Goal: Complete application form

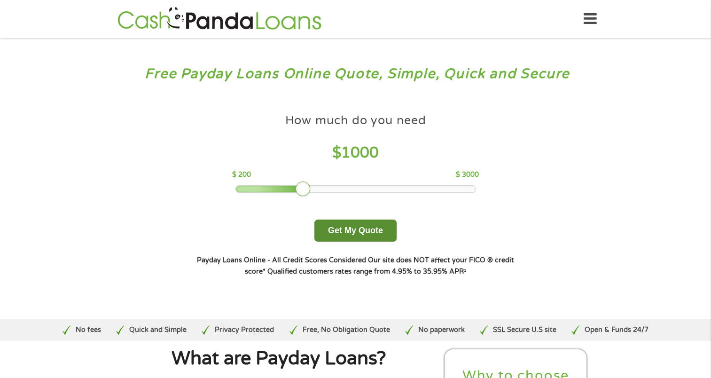
click at [342, 233] on button "Get My Quote" at bounding box center [355, 230] width 82 height 22
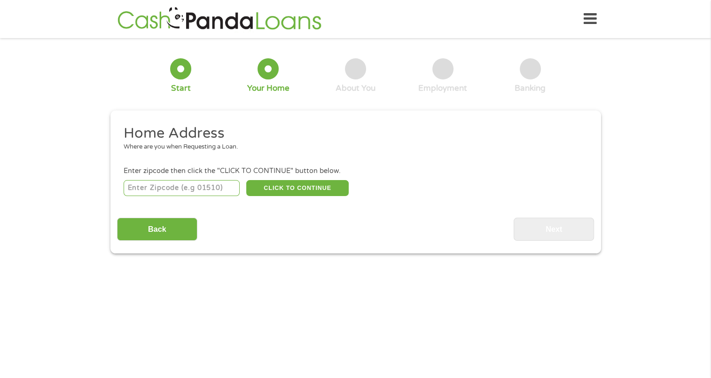
click at [140, 188] on input "number" at bounding box center [182, 188] width 116 height 16
type input "43235"
select select "[US_STATE]"
click at [309, 185] on button "CLICK TO CONTINUE" at bounding box center [297, 188] width 102 height 16
type input "43235"
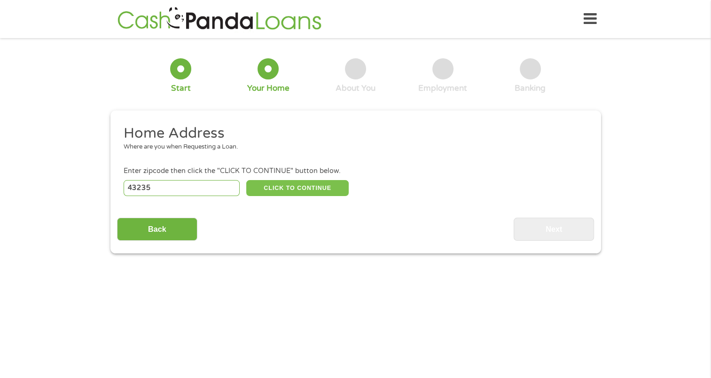
type input "Columbus"
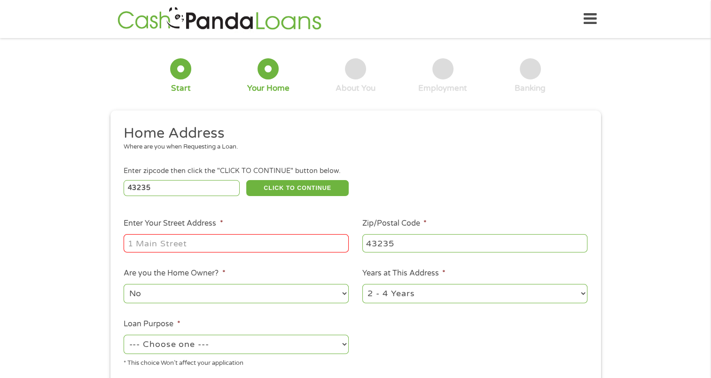
click at [171, 243] on input "Enter Your Street Address *" at bounding box center [236, 243] width 225 height 18
type input "[STREET_ADDRESS]"
click at [456, 294] on select "1 Year or less 1 - 2 Years 2 - 4 Years Over 4 Years" at bounding box center [474, 293] width 225 height 19
select select "60months"
click at [362, 285] on select "1 Year or less 1 - 2 Years 2 - 4 Years Over 4 Years" at bounding box center [474, 293] width 225 height 19
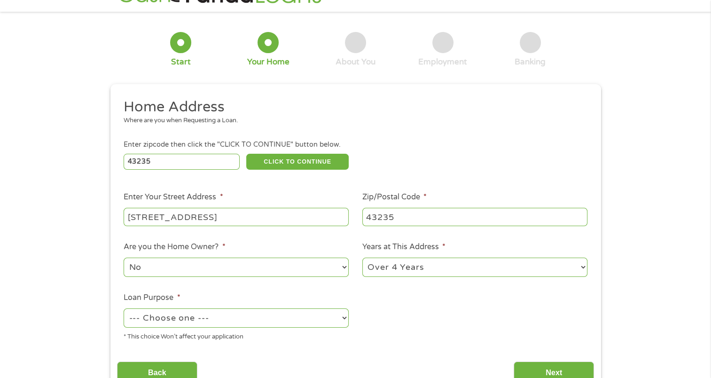
scroll to position [94, 0]
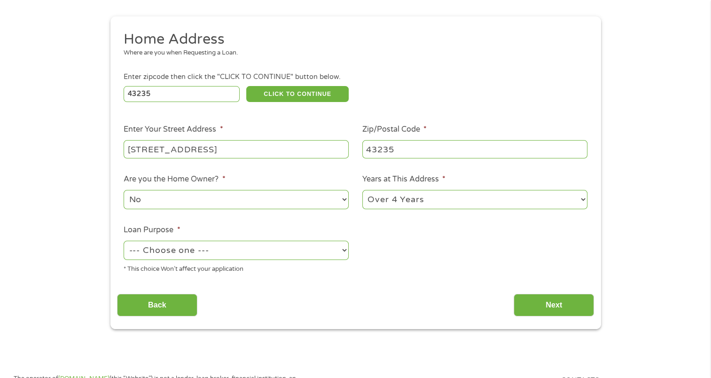
click at [154, 249] on select "--- Choose one --- Pay Bills Debt Consolidation Home Improvement Major Purchase…" at bounding box center [236, 250] width 225 height 19
select select "debtconsolidation"
click at [124, 241] on select "--- Choose one --- Pay Bills Debt Consolidation Home Improvement Major Purchase…" at bounding box center [236, 250] width 225 height 19
click at [545, 307] on input "Next" at bounding box center [554, 305] width 80 height 23
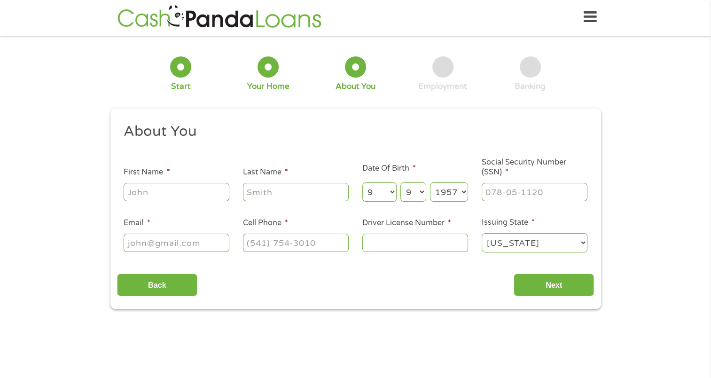
scroll to position [0, 0]
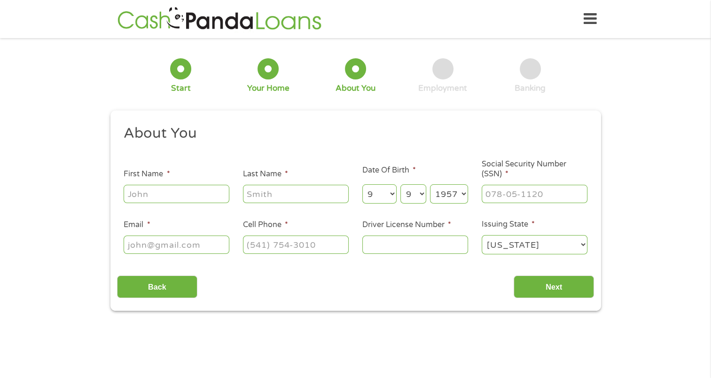
click at [151, 193] on input "First Name *" at bounding box center [177, 194] width 106 height 18
type input "[PERSON_NAME]"
type input "[EMAIL_ADDRESS][DOMAIN_NAME]"
type input "[PHONE_NUMBER]"
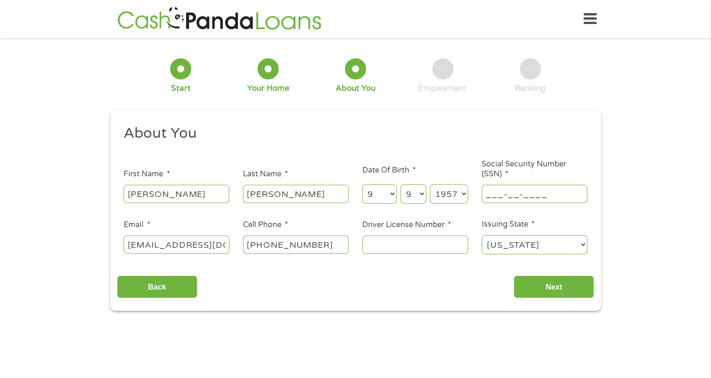
click at [485, 194] on input "___-__-____" at bounding box center [535, 194] width 106 height 18
type input "288-52-8775"
click at [369, 246] on input "Driver License Number *" at bounding box center [415, 244] width 106 height 18
type input "rr840713"
click at [548, 288] on input "Next" at bounding box center [554, 286] width 80 height 23
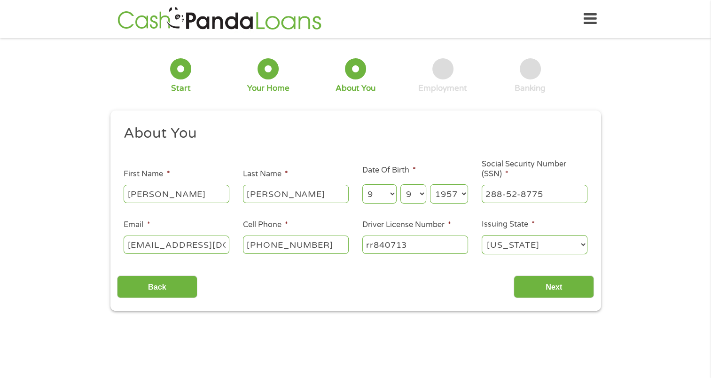
scroll to position [4, 4]
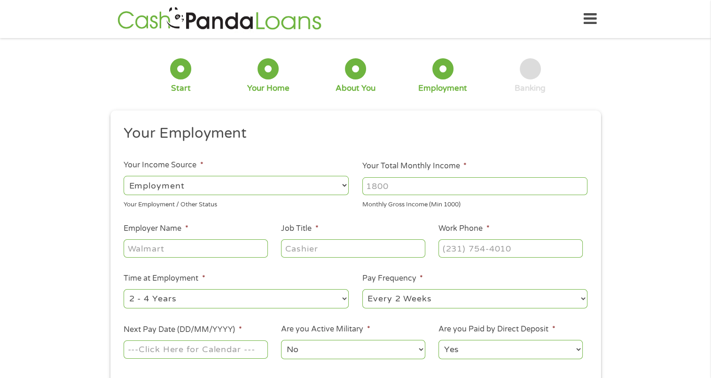
click at [412, 187] on input "Your Total Monthly Income *" at bounding box center [474, 186] width 225 height 18
type input "5000"
click at [164, 246] on input "Employer Name *" at bounding box center [196, 248] width 144 height 18
type input "[US_STATE] capital mortgage"
click at [304, 248] on input "Job Title *" at bounding box center [353, 248] width 144 height 18
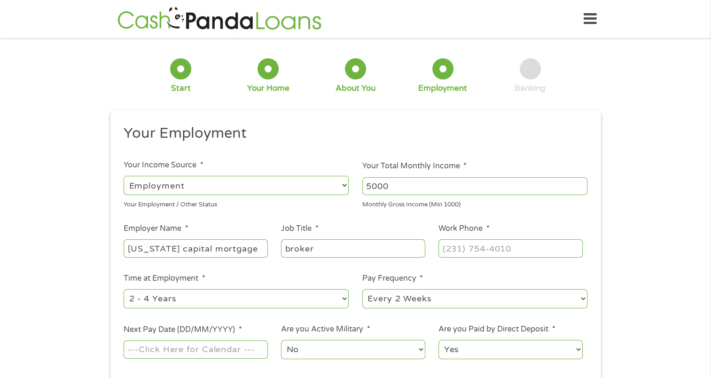
type input "broker"
click at [440, 244] on input "(___) ___-____" at bounding box center [510, 248] width 144 height 18
type input "[PHONE_NUMBER]"
click at [181, 301] on select "--- Choose one --- 1 Year or less 1 - 2 Years 2 - 4 Years Over 4 Years" at bounding box center [236, 298] width 225 height 19
select select "60months"
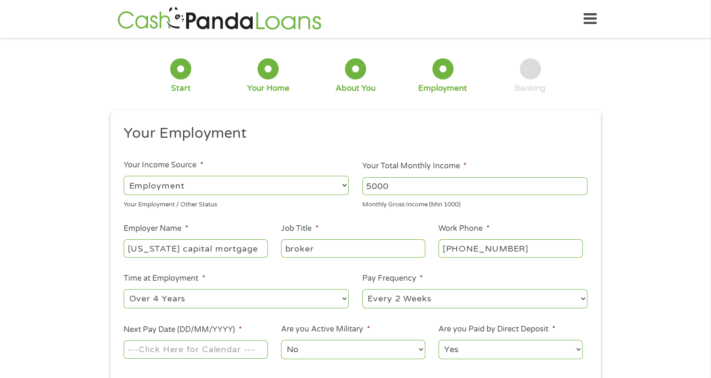
click at [124, 289] on select "--- Choose one --- 1 Year or less 1 - 2 Years 2 - 4 Years Over 4 Years" at bounding box center [236, 298] width 225 height 19
click at [403, 293] on select "--- Choose one --- Every 2 Weeks Every Week Monthly Semi-Monthly" at bounding box center [474, 298] width 225 height 19
select select "semimonthly"
click at [362, 289] on select "--- Choose one --- Every 2 Weeks Every Week Monthly Semi-Monthly" at bounding box center [474, 298] width 225 height 19
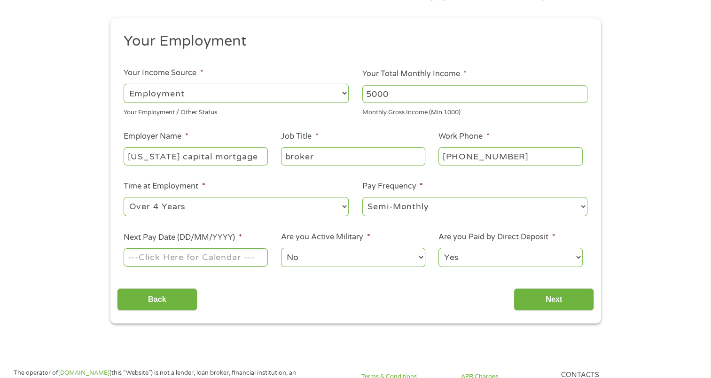
scroll to position [94, 0]
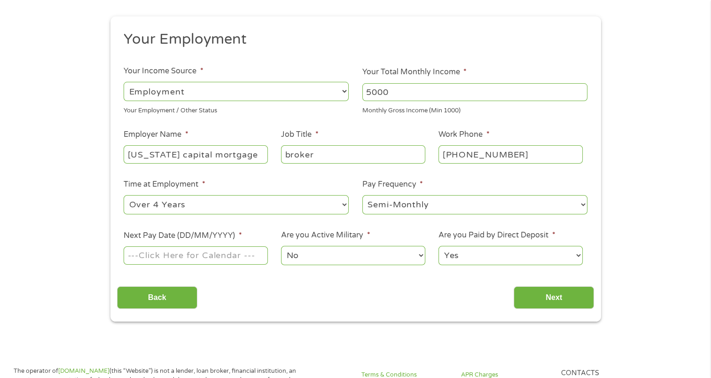
click at [165, 256] on input "Next Pay Date (DD/MM/YYYY) *" at bounding box center [196, 255] width 144 height 18
click at [211, 256] on input "Next Pay Date (DD/MM/YYYY) *" at bounding box center [196, 255] width 144 height 18
click at [359, 244] on li "Are you Active Military * No Yes" at bounding box center [352, 247] width 157 height 37
click at [140, 256] on input "09152025" at bounding box center [196, 255] width 144 height 18
click at [154, 254] on input "09/152025" at bounding box center [196, 255] width 144 height 18
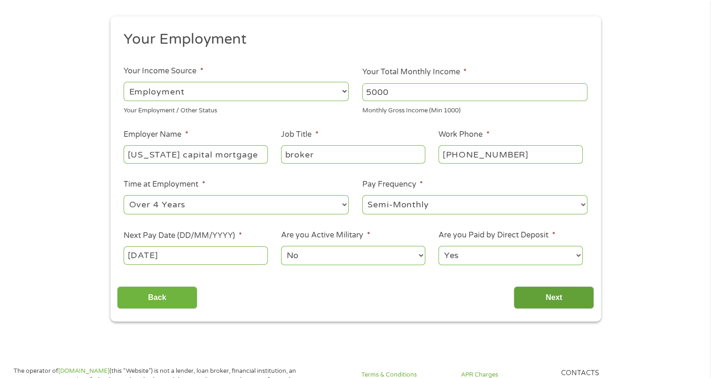
type input "[DATE]"
click at [555, 308] on input "Next" at bounding box center [554, 297] width 80 height 23
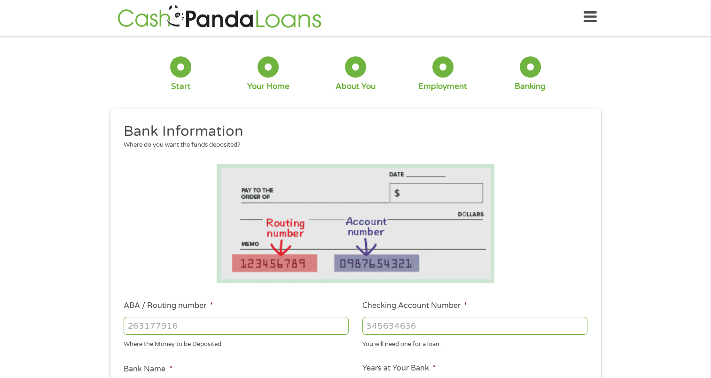
scroll to position [0, 0]
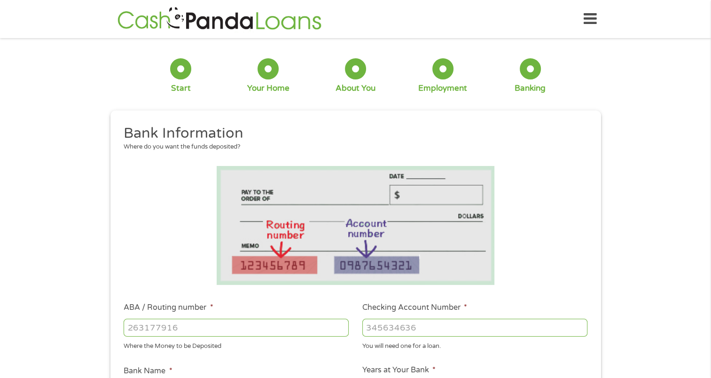
click at [131, 330] on input "ABA / Routing number *" at bounding box center [236, 328] width 225 height 18
type input "044002161"
type input "FIFTH THIRD BANK"
type input "044002161"
click at [375, 331] on input "Checking Account Number *" at bounding box center [474, 328] width 225 height 18
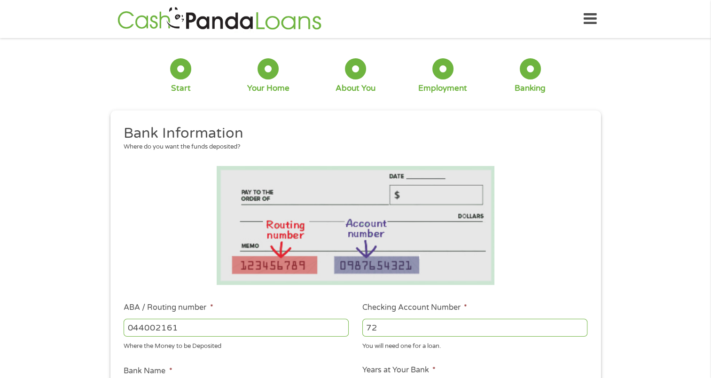
type input "7"
click at [367, 332] on input "Checking Account Number *" at bounding box center [474, 328] width 225 height 18
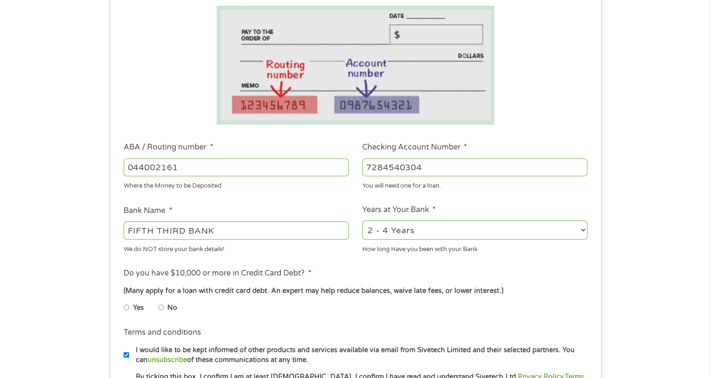
scroll to position [188, 0]
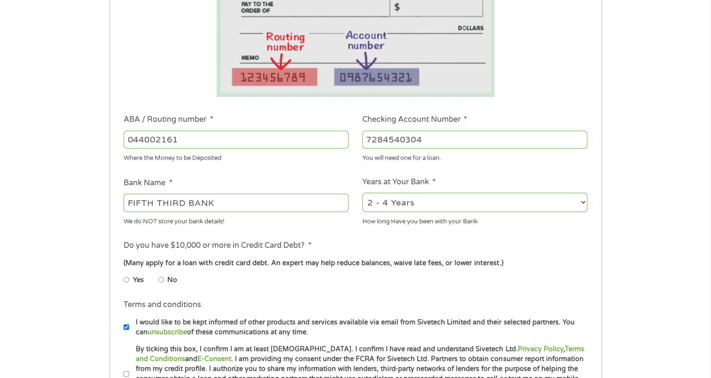
type input "7284540304"
click at [445, 198] on select "2 - 4 Years 6 - 12 Months 1 - 2 Years Over 4 Years" at bounding box center [474, 202] width 225 height 19
select select "60months"
click at [362, 193] on select "2 - 4 Years 6 - 12 Months 1 - 2 Years Over 4 Years" at bounding box center [474, 202] width 225 height 19
click at [124, 280] on input "Yes" at bounding box center [127, 279] width 6 height 15
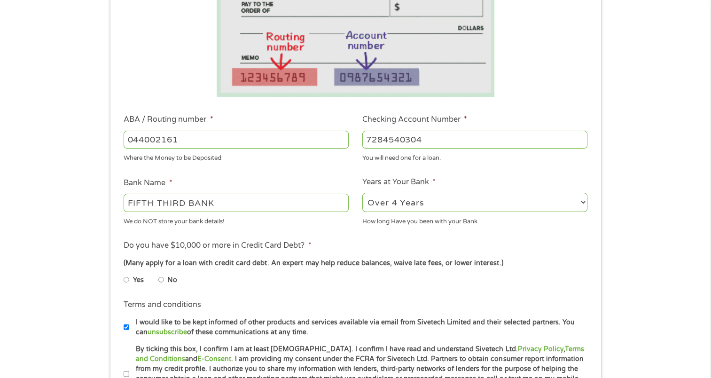
radio input "true"
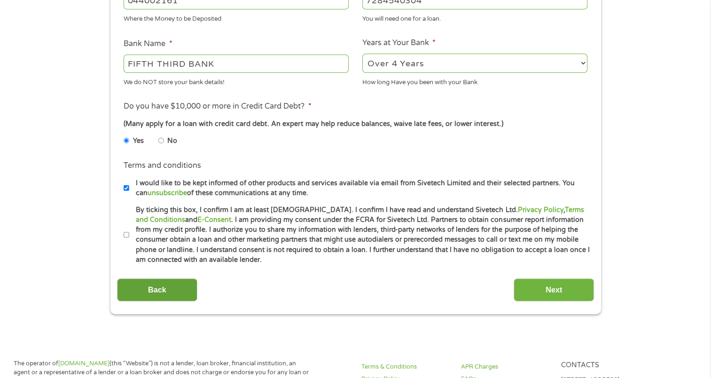
scroll to position [329, 0]
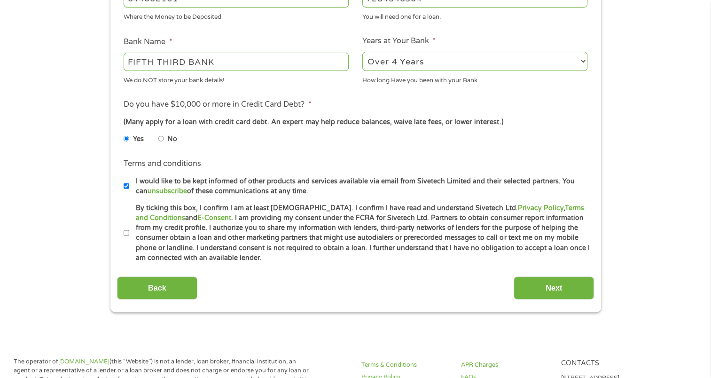
click at [126, 231] on input "By ticking this box, I confirm I am at least [DEMOGRAPHIC_DATA]. I confirm I ha…" at bounding box center [127, 233] width 6 height 15
checkbox input "true"
click at [551, 291] on input "Next" at bounding box center [554, 287] width 80 height 23
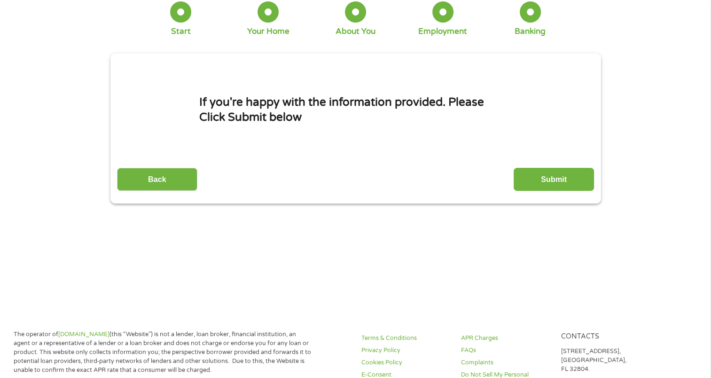
scroll to position [0, 0]
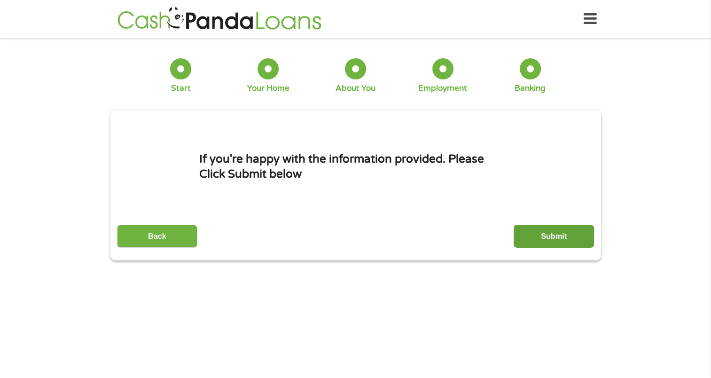
click at [545, 237] on input "Submit" at bounding box center [554, 236] width 80 height 23
